Goal: Information Seeking & Learning: Check status

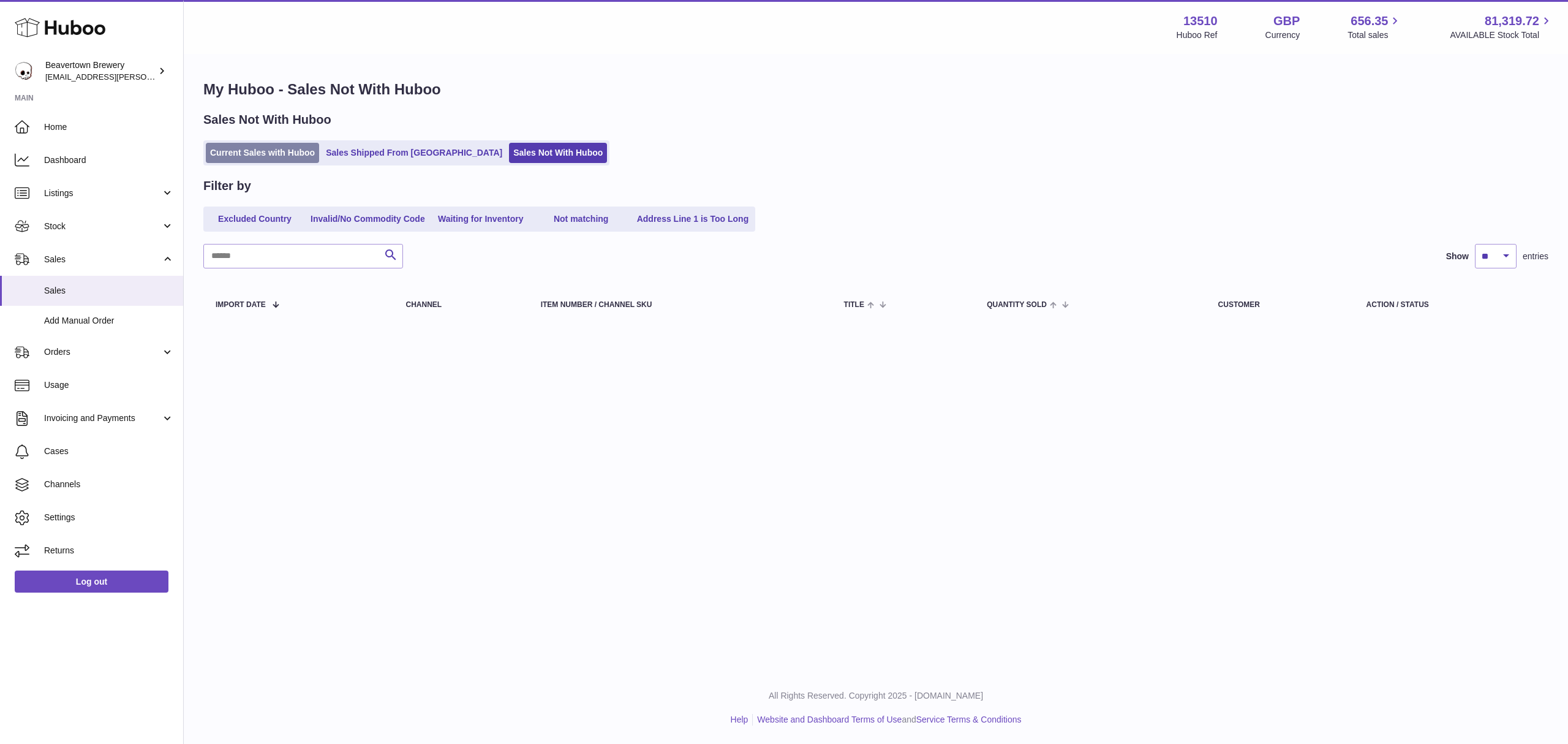
click at [221, 157] on link "Current Sales with Huboo" at bounding box center [262, 153] width 113 height 20
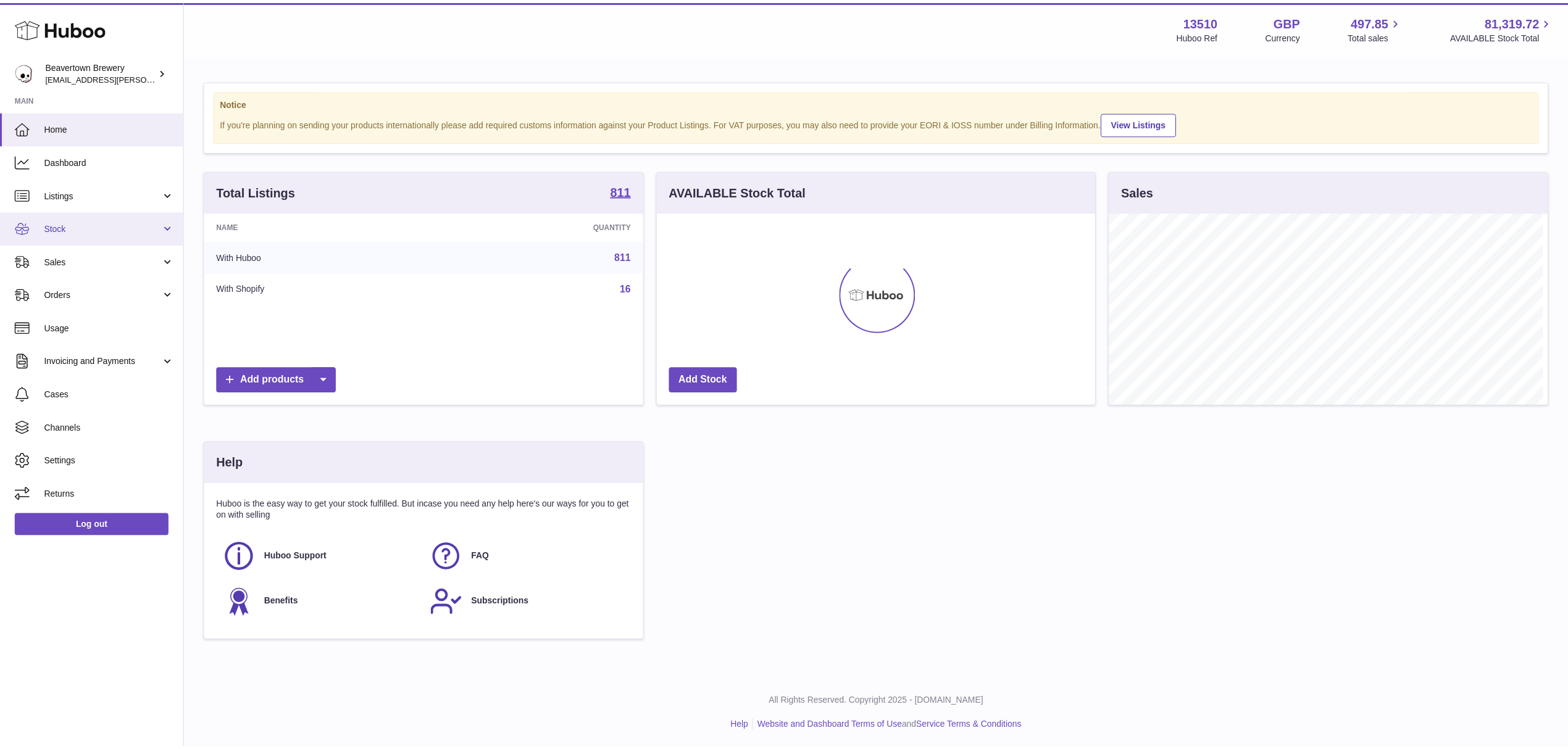
scroll to position [616635, 616763]
drag, startPoint x: 74, startPoint y: 240, endPoint x: 63, endPoint y: 247, distance: 13.0
click at [74, 240] on link "Stock" at bounding box center [92, 228] width 184 height 34
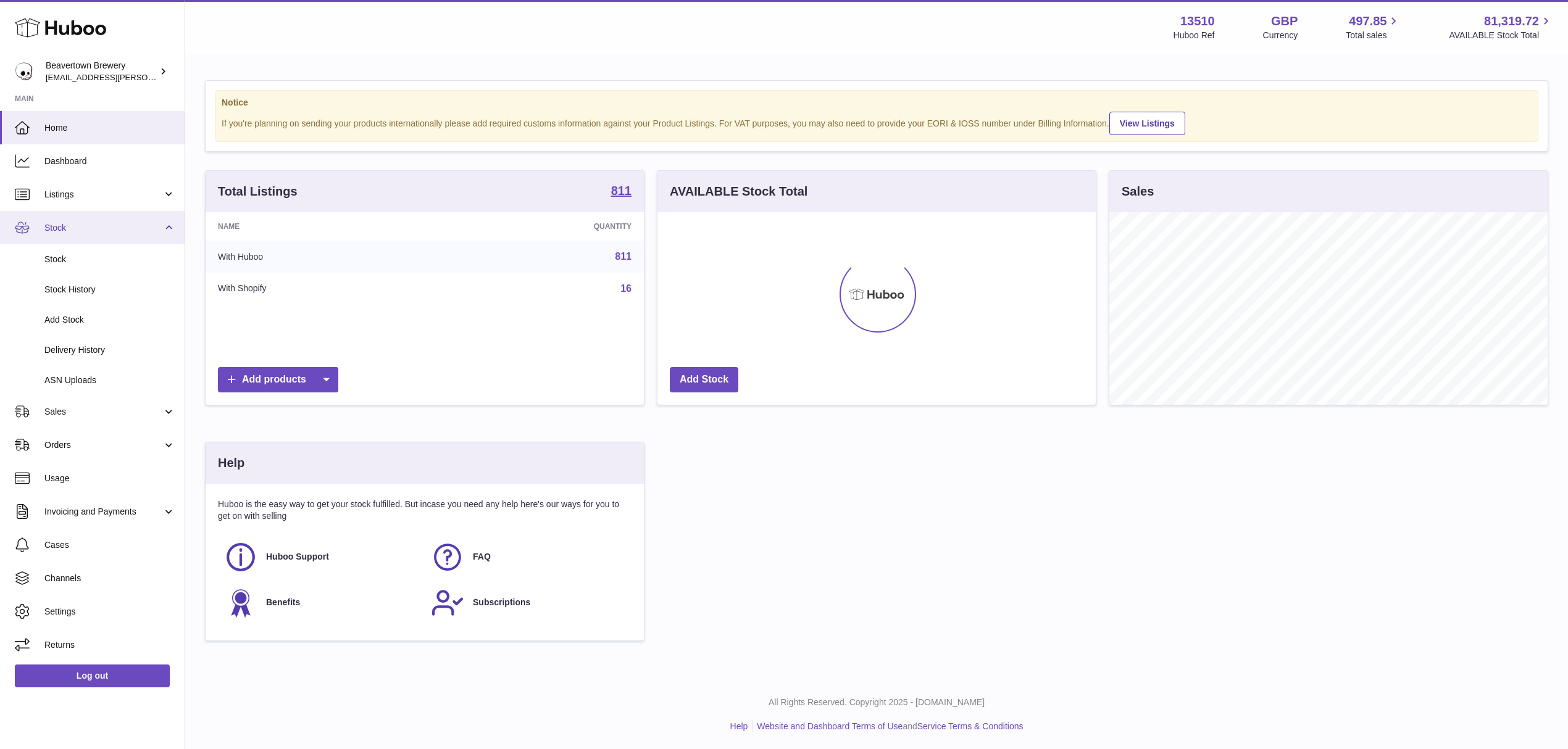
click at [43, 232] on link "Stock" at bounding box center [92, 228] width 184 height 34
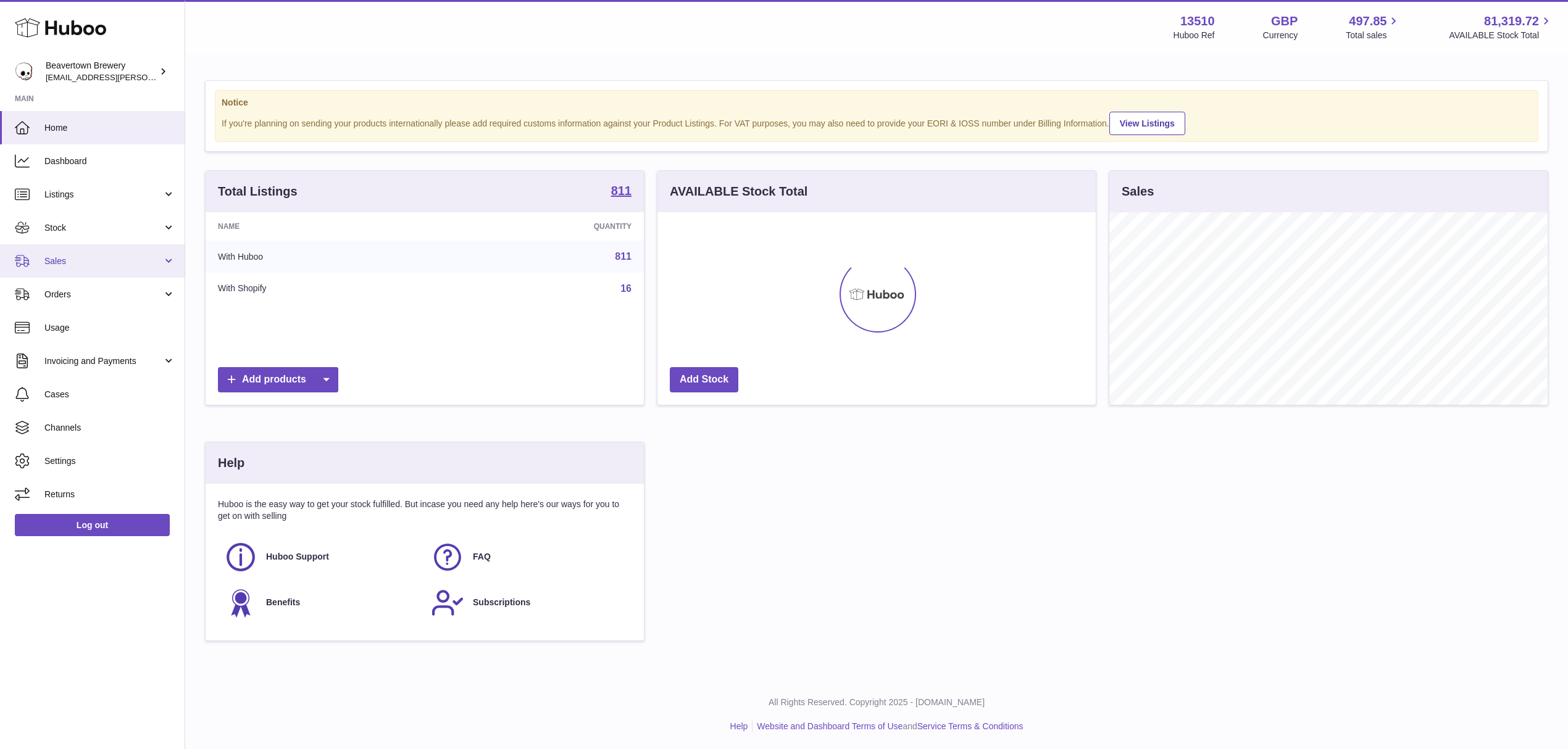
click at [63, 268] on link "Sales" at bounding box center [92, 261] width 184 height 34
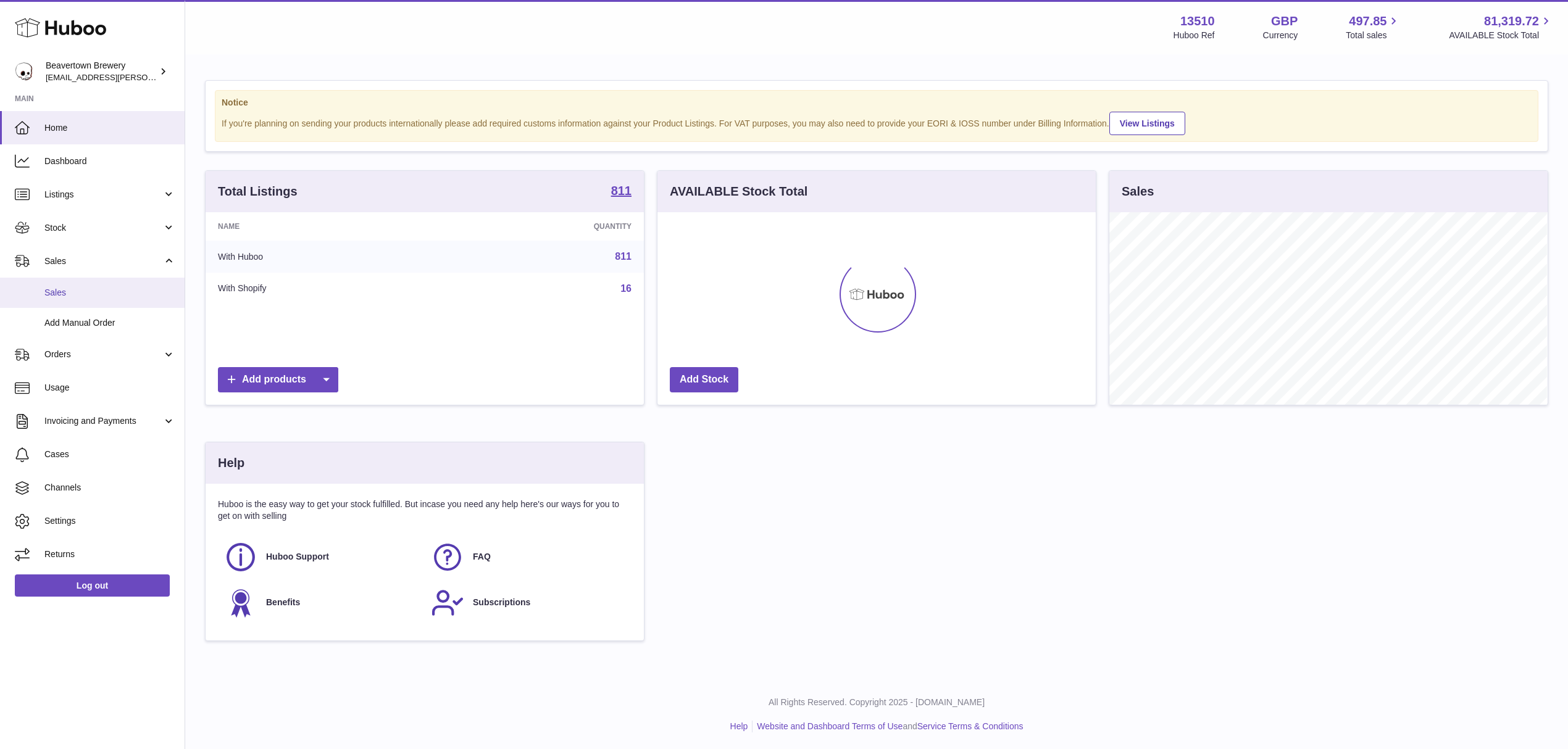
click at [68, 284] on link "Sales" at bounding box center [92, 292] width 184 height 30
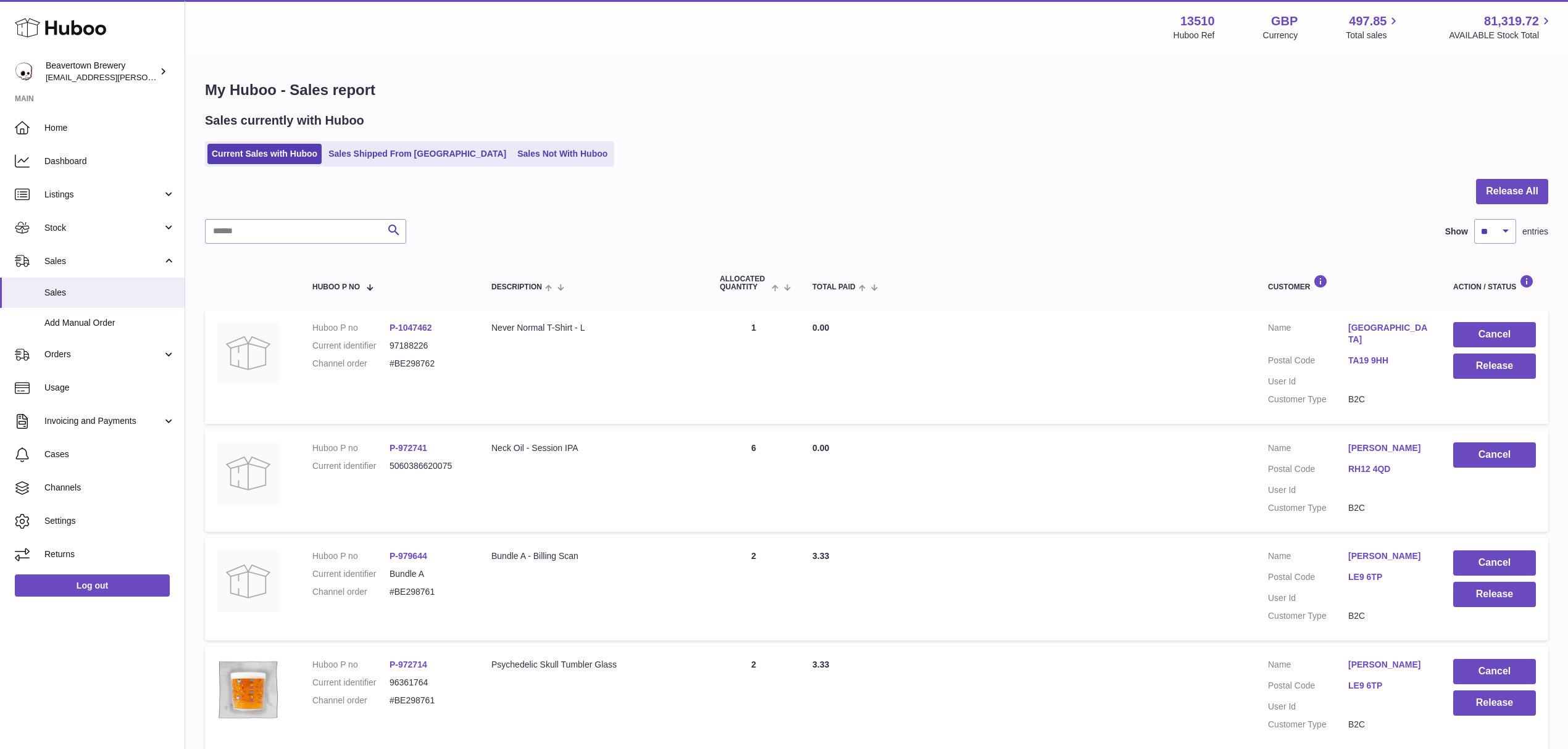
click at [528, 167] on div "My Huboo - Sales report Sales currently with Huboo Current Sales with Huboo Sal…" at bounding box center [876, 758] width 1383 height 1405
click at [519, 149] on link "Sales Not With Huboo" at bounding box center [562, 154] width 99 height 21
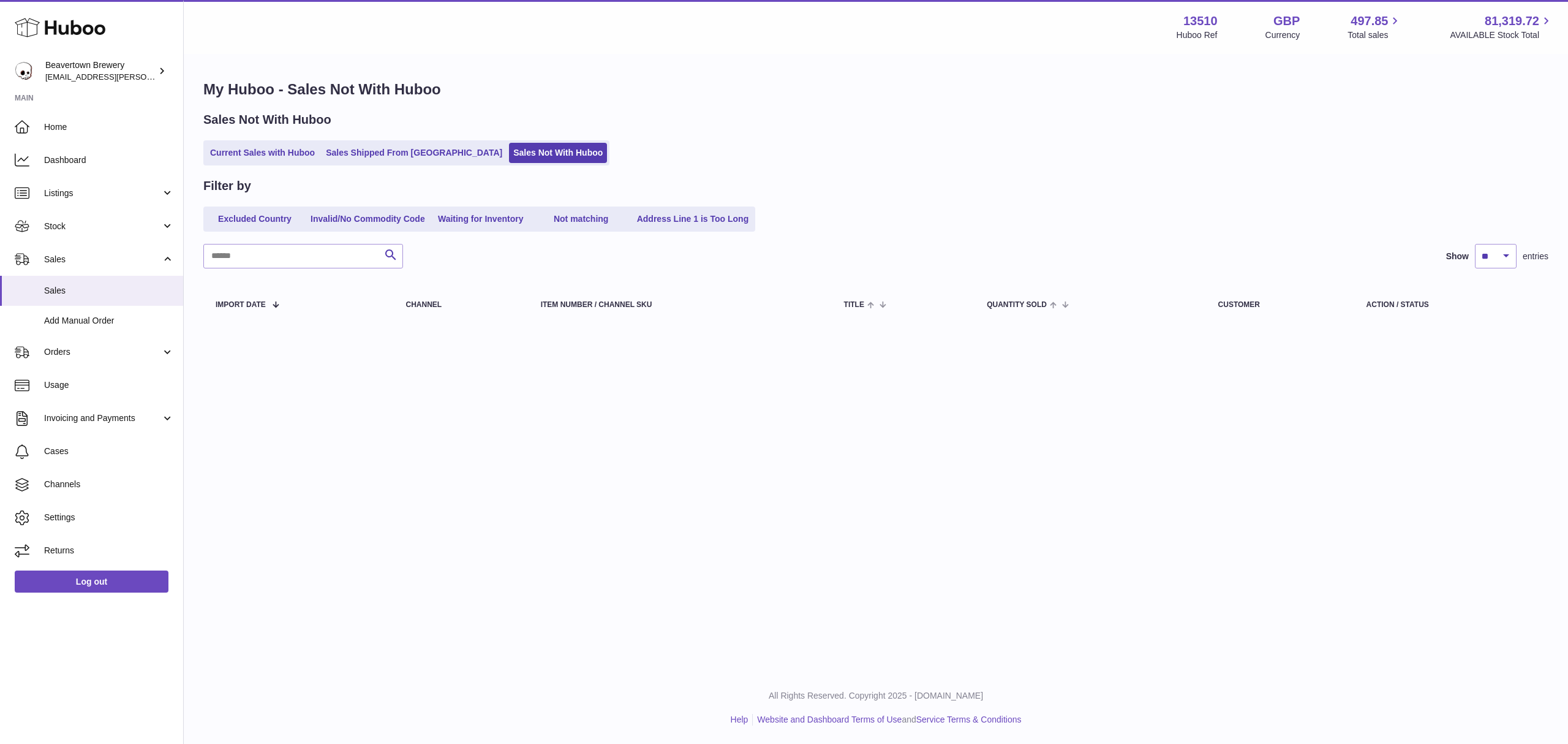
drag, startPoint x: 72, startPoint y: 231, endPoint x: 72, endPoint y: 255, distance: 24.0
click at [72, 231] on span "Stock" at bounding box center [102, 226] width 117 height 12
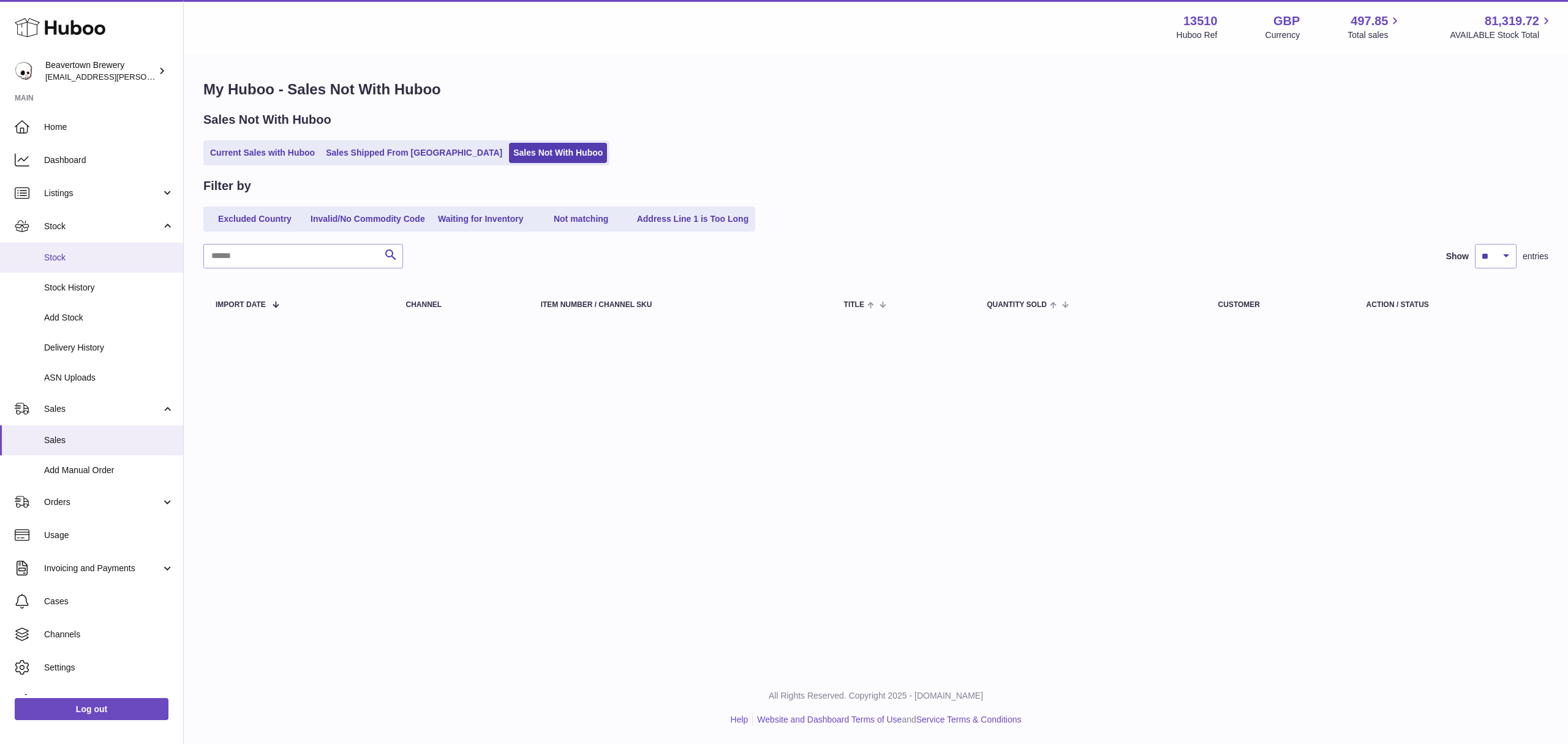
click at [71, 256] on span "Stock" at bounding box center [109, 258] width 130 height 12
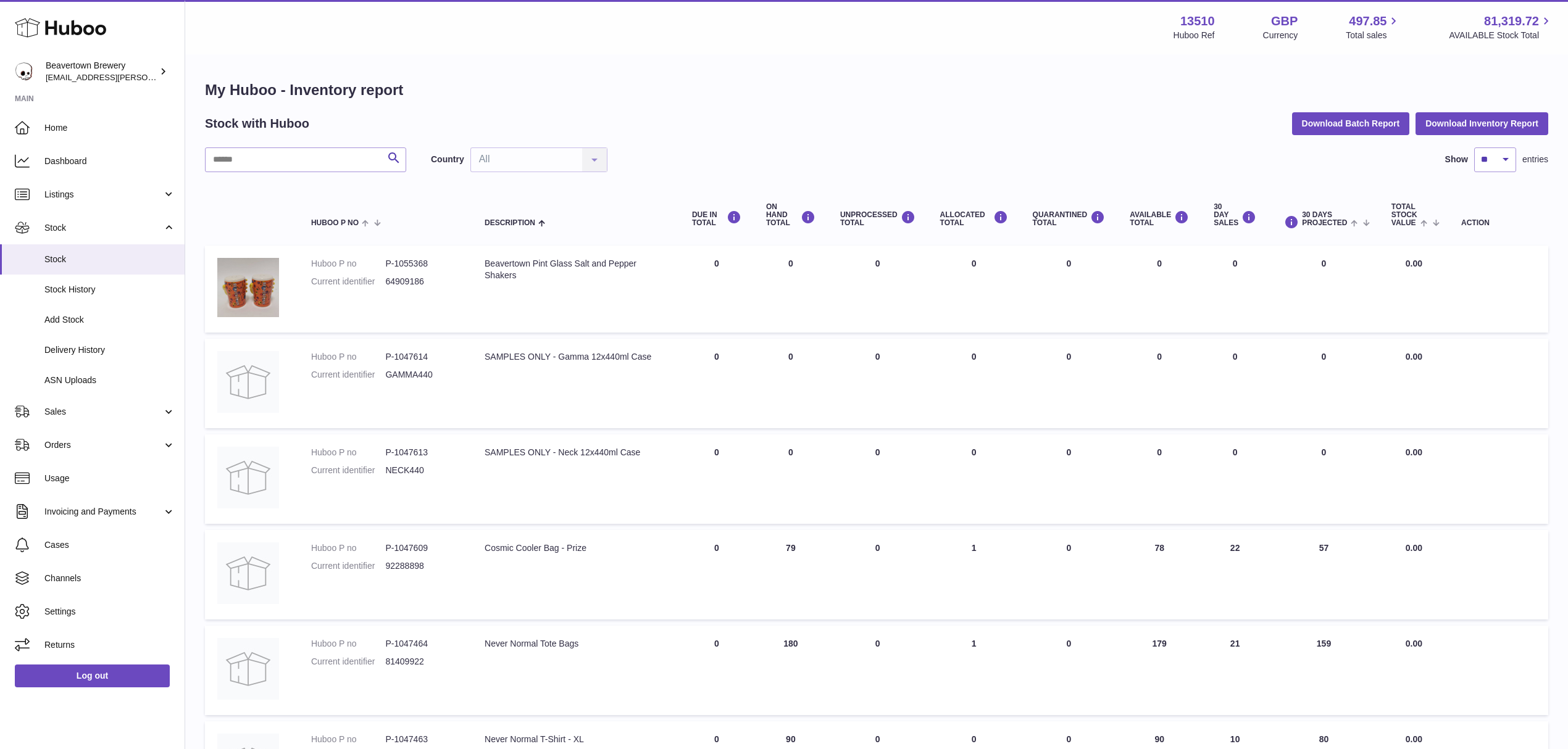
drag, startPoint x: 291, startPoint y: 176, endPoint x: 289, endPoint y: 168, distance: 8.2
click at [291, 176] on div "Search Country All All No elements found. Consider changing the search query. L…" at bounding box center [876, 684] width 1343 height 1073
click at [289, 158] on input "text" at bounding box center [305, 160] width 201 height 25
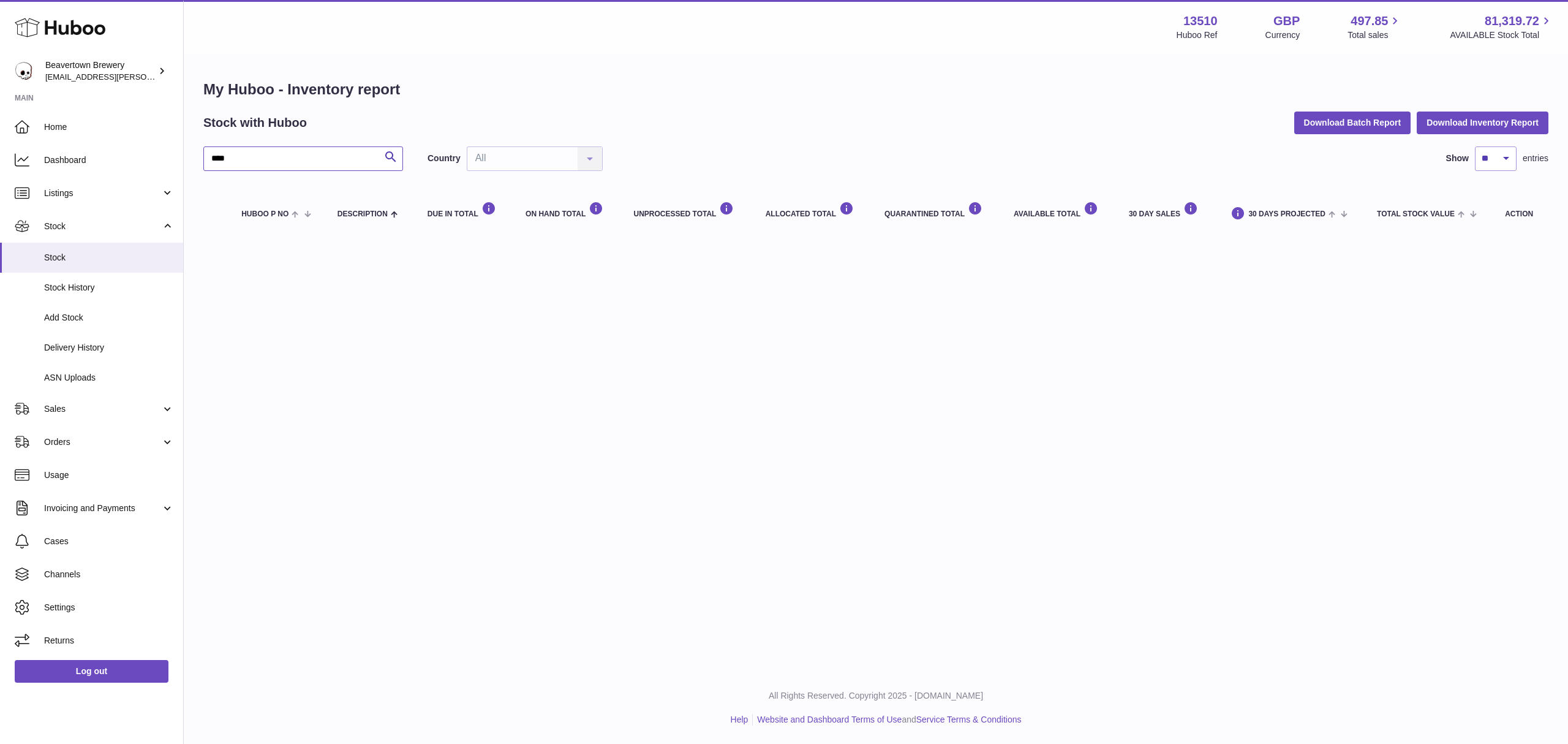
type input "****"
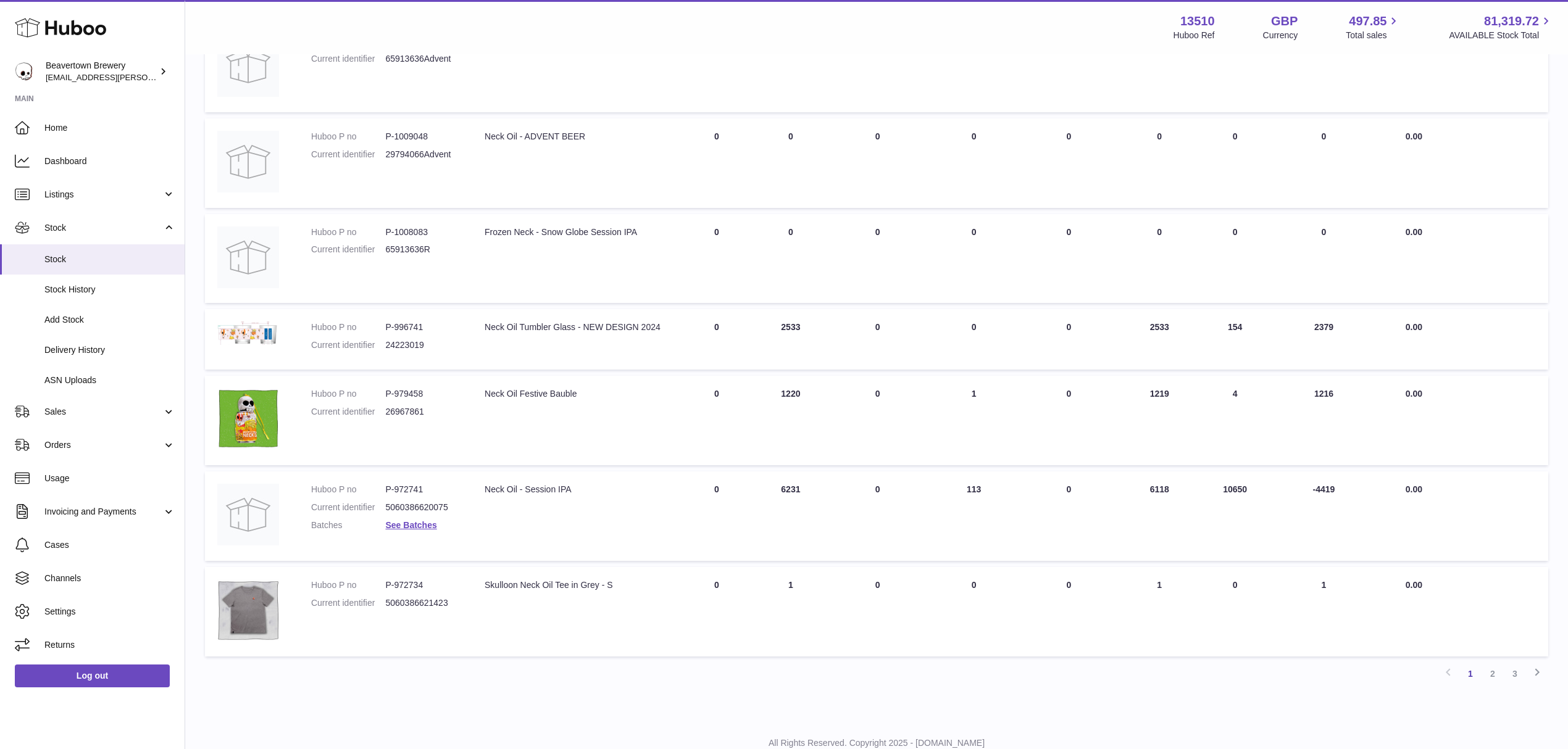
scroll to position [550, 0]
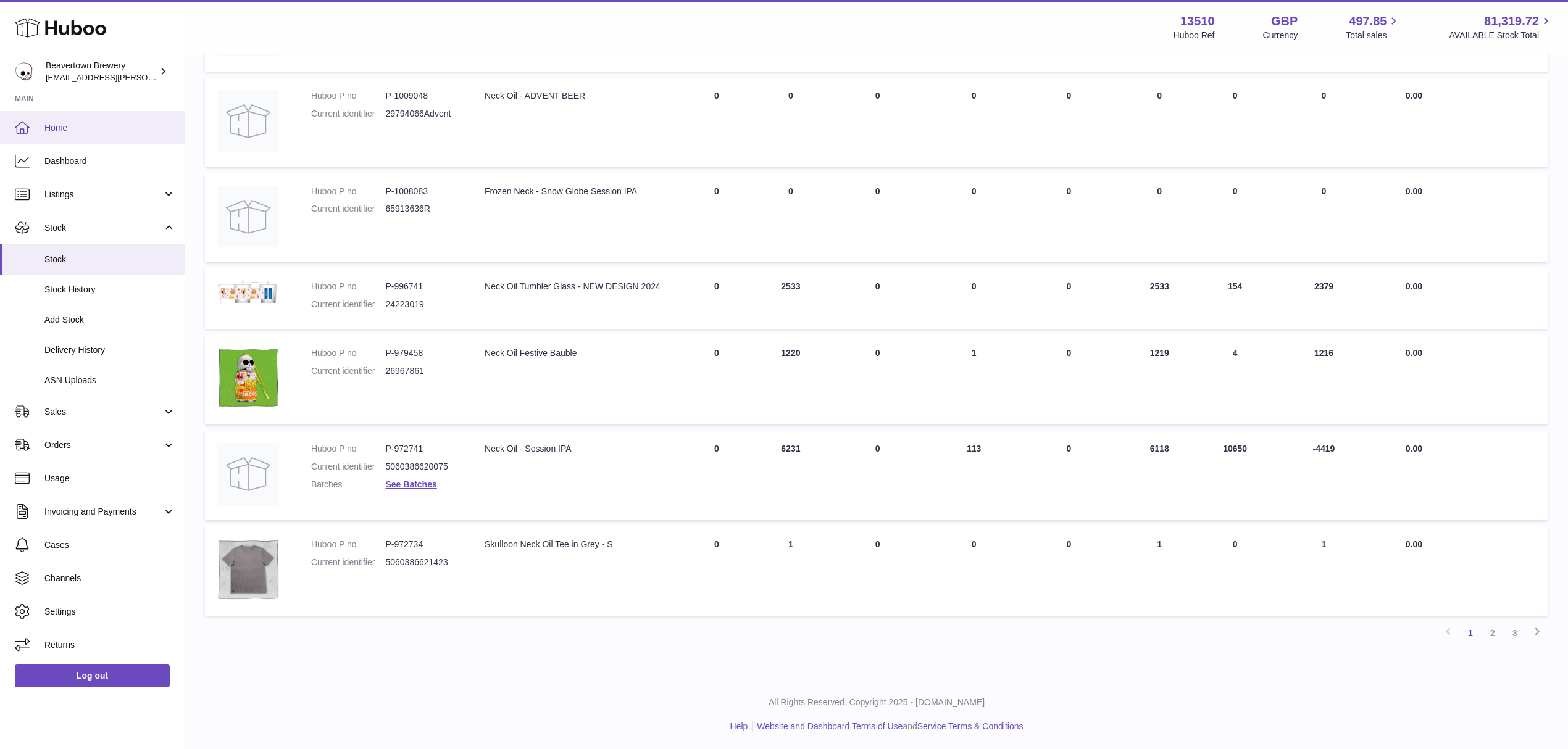
click at [75, 126] on span "Home" at bounding box center [110, 128] width 131 height 12
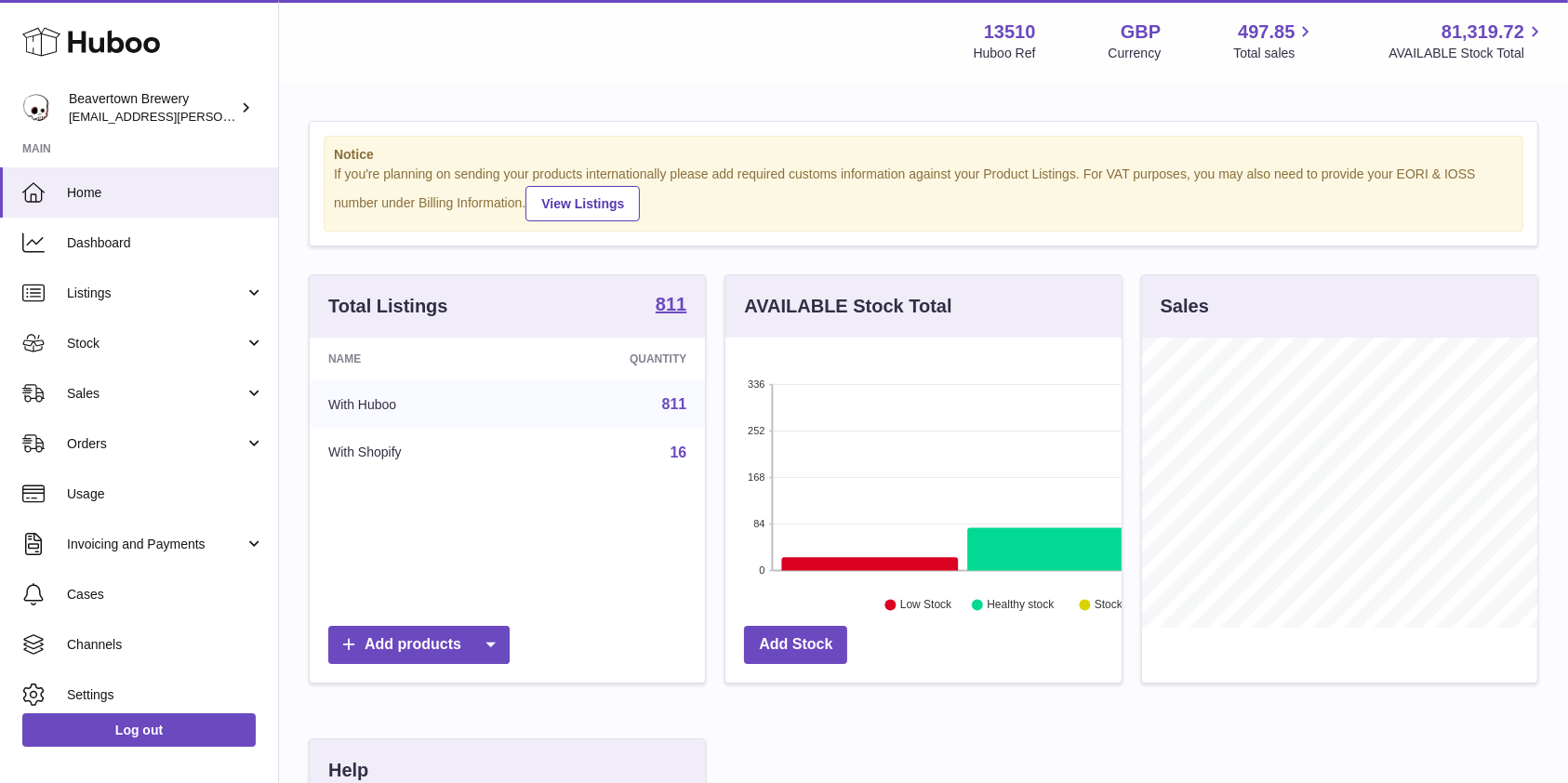
scroll to position [290, 395]
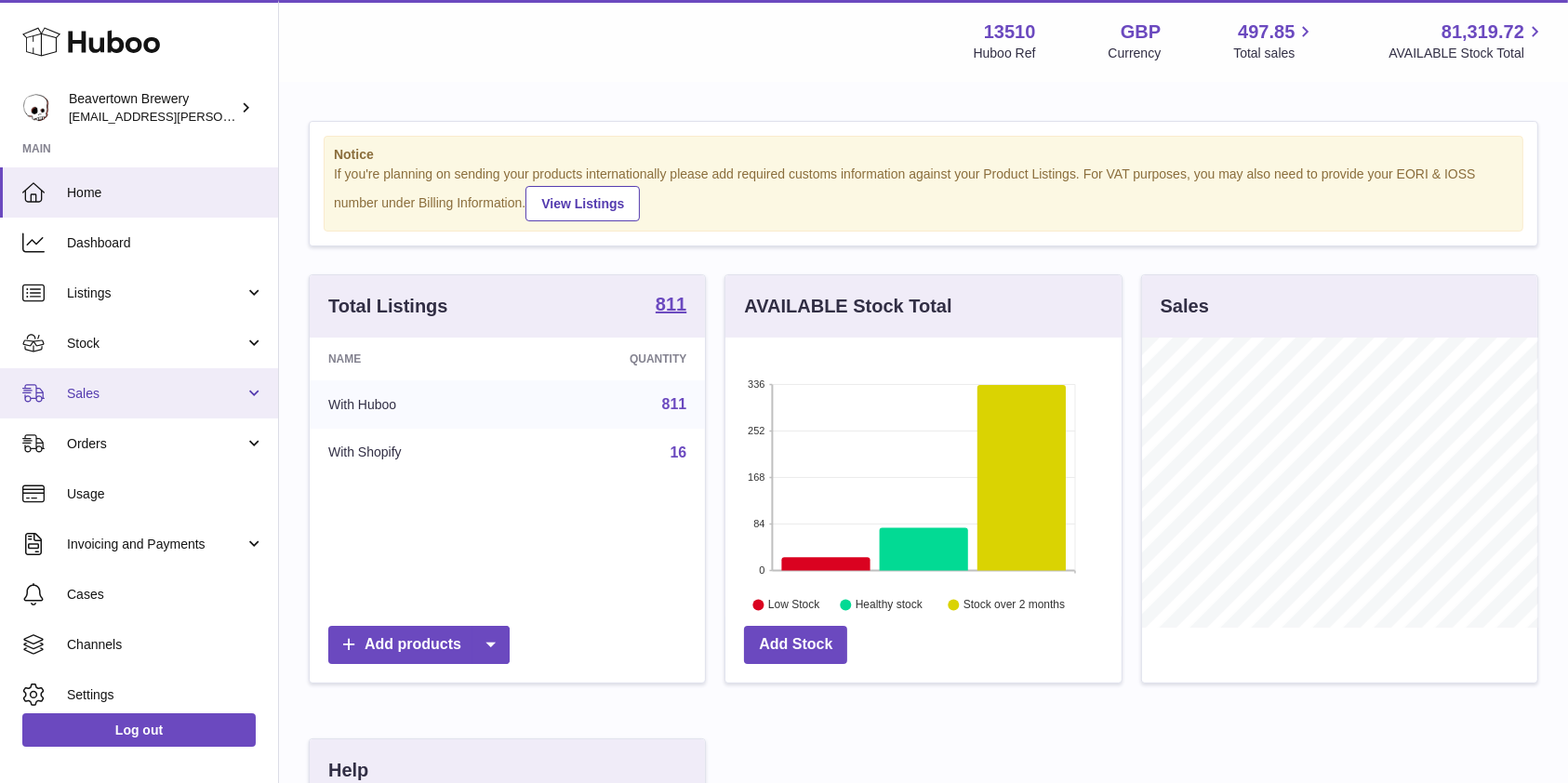
click at [88, 397] on span "Sales" at bounding box center [155, 393] width 177 height 18
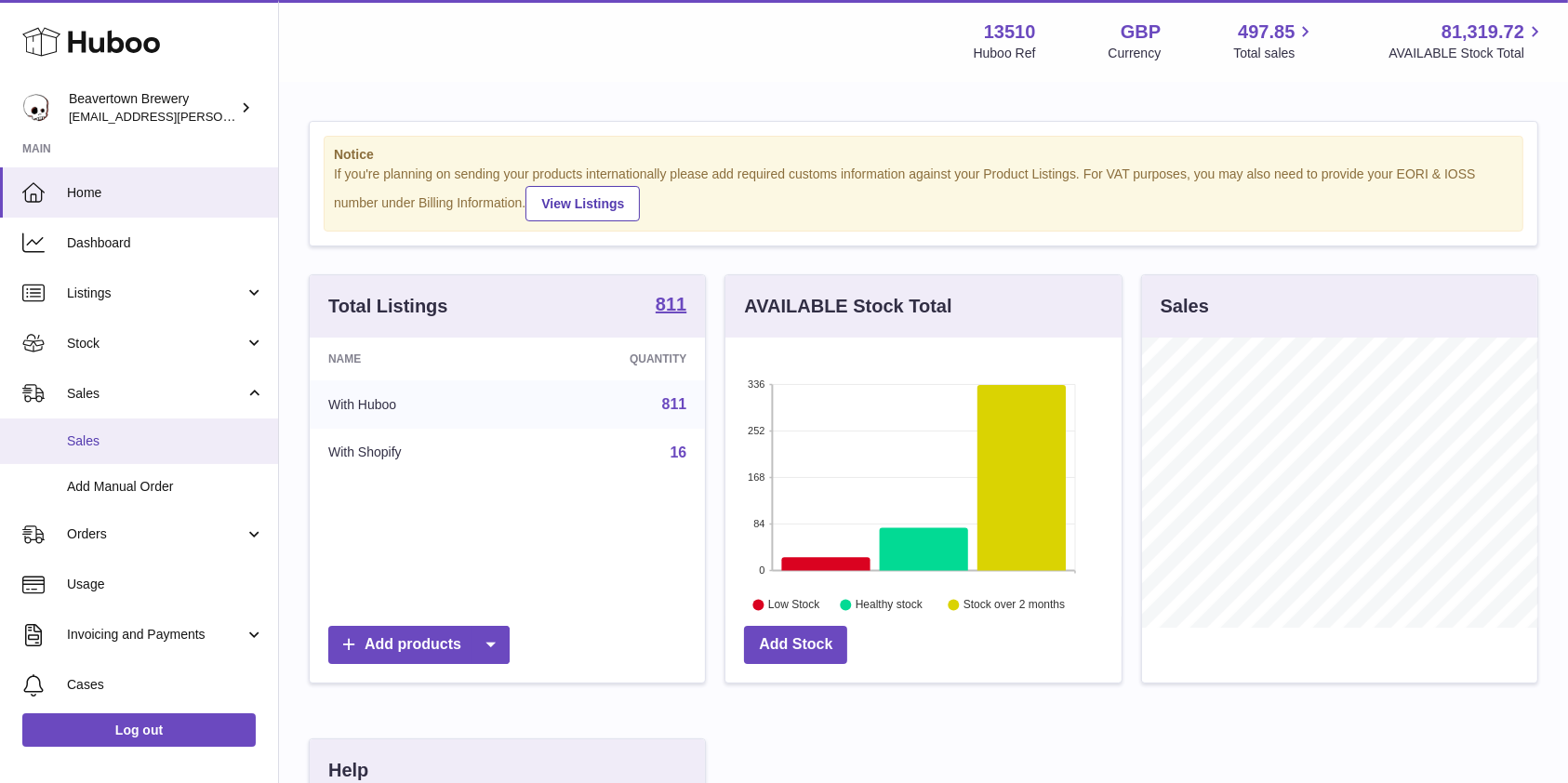
click at [104, 436] on span "Sales" at bounding box center [165, 441] width 197 height 18
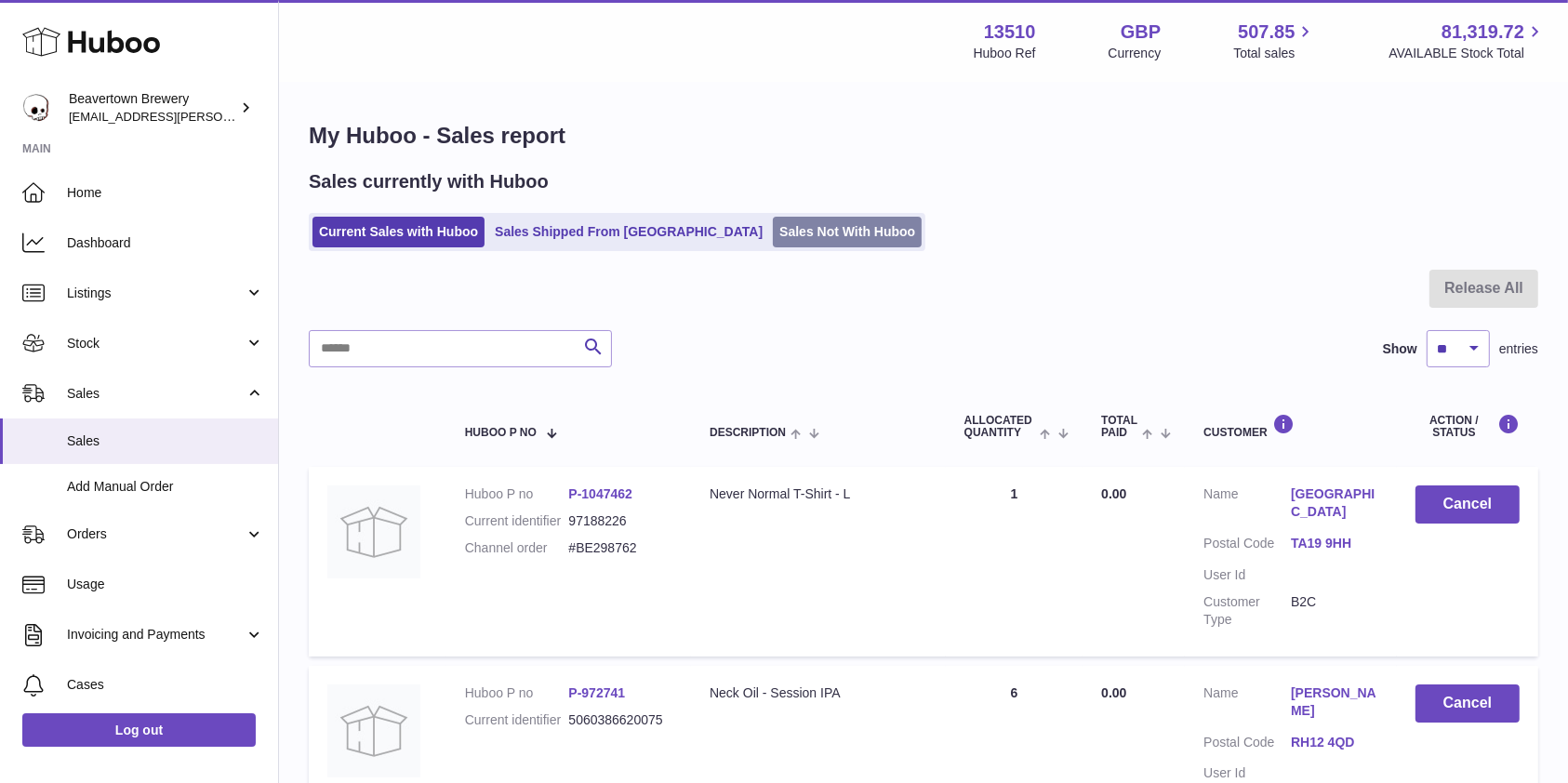
click at [792, 227] on link "Sales Not With Huboo" at bounding box center [847, 232] width 149 height 31
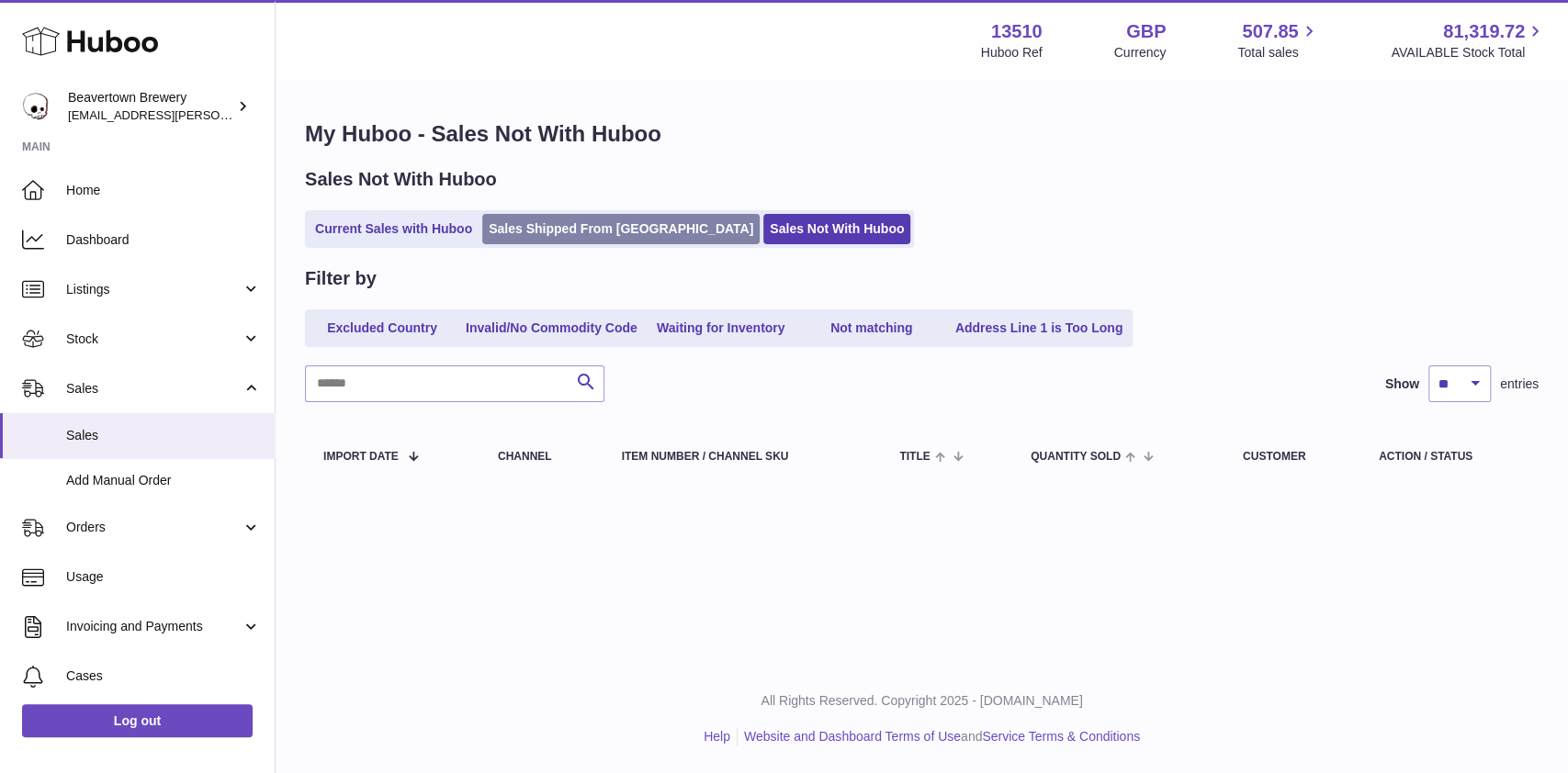
click at [627, 241] on link "Sales Shipped From [GEOGRAPHIC_DATA]" at bounding box center [621, 229] width 277 height 31
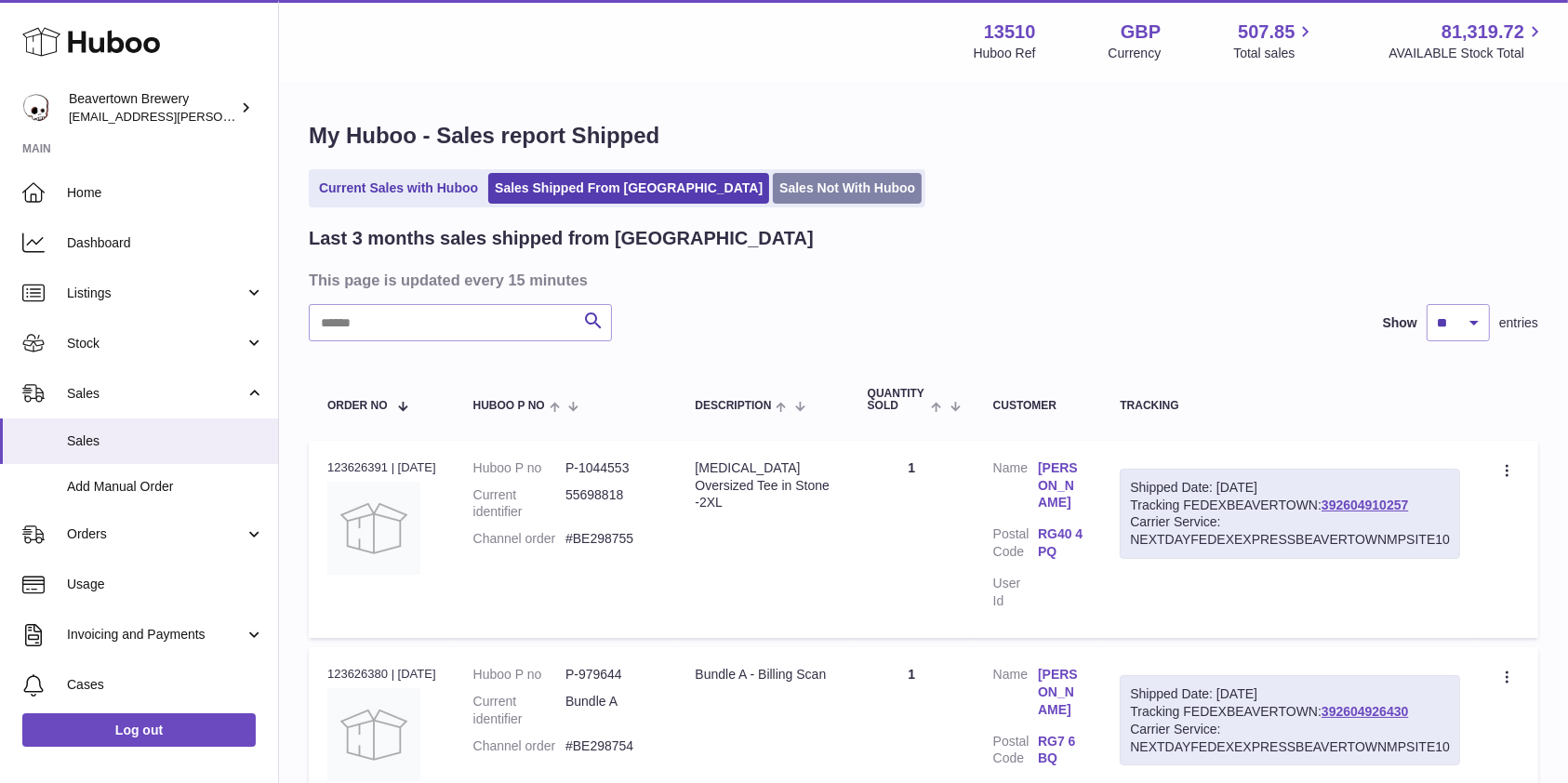
click at [791, 184] on link "Sales Not With Huboo" at bounding box center [847, 188] width 149 height 31
